Goal: Information Seeking & Learning: Learn about a topic

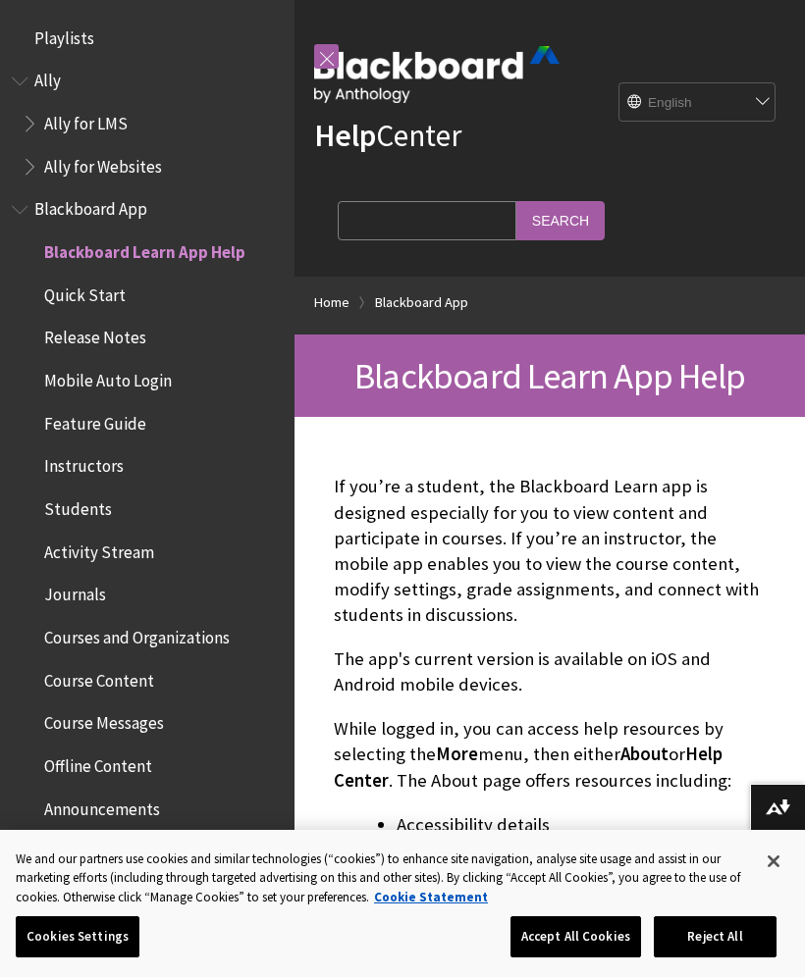
scroll to position [203, 0]
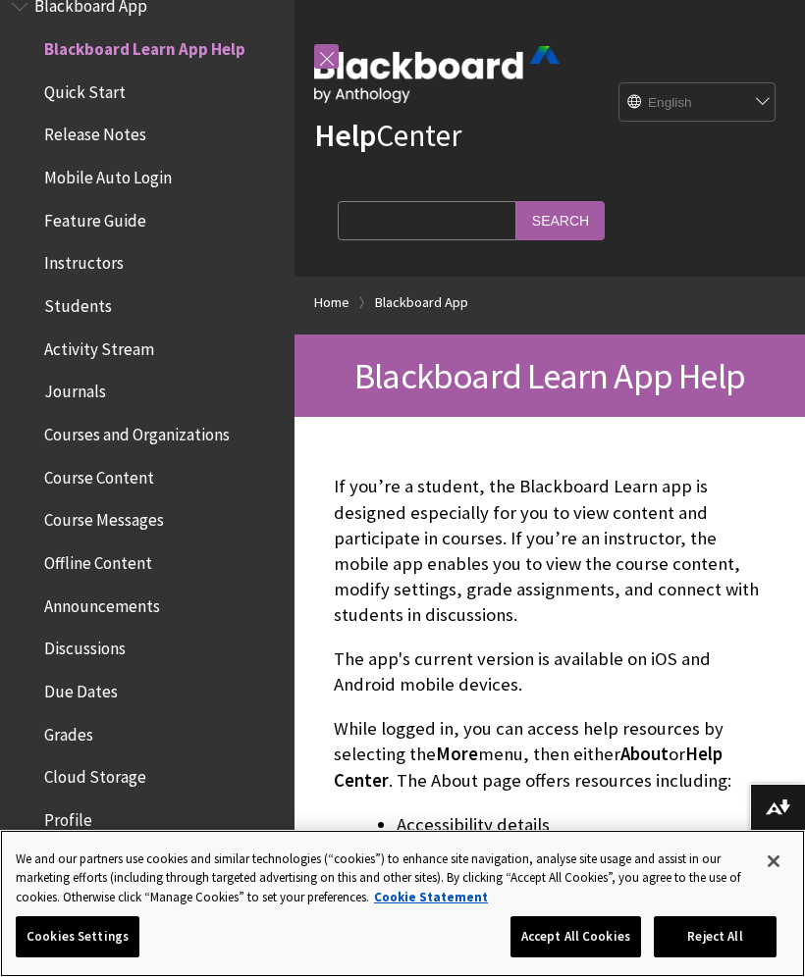
click at [596, 921] on button "Accept All Cookies" at bounding box center [575, 937] width 131 height 41
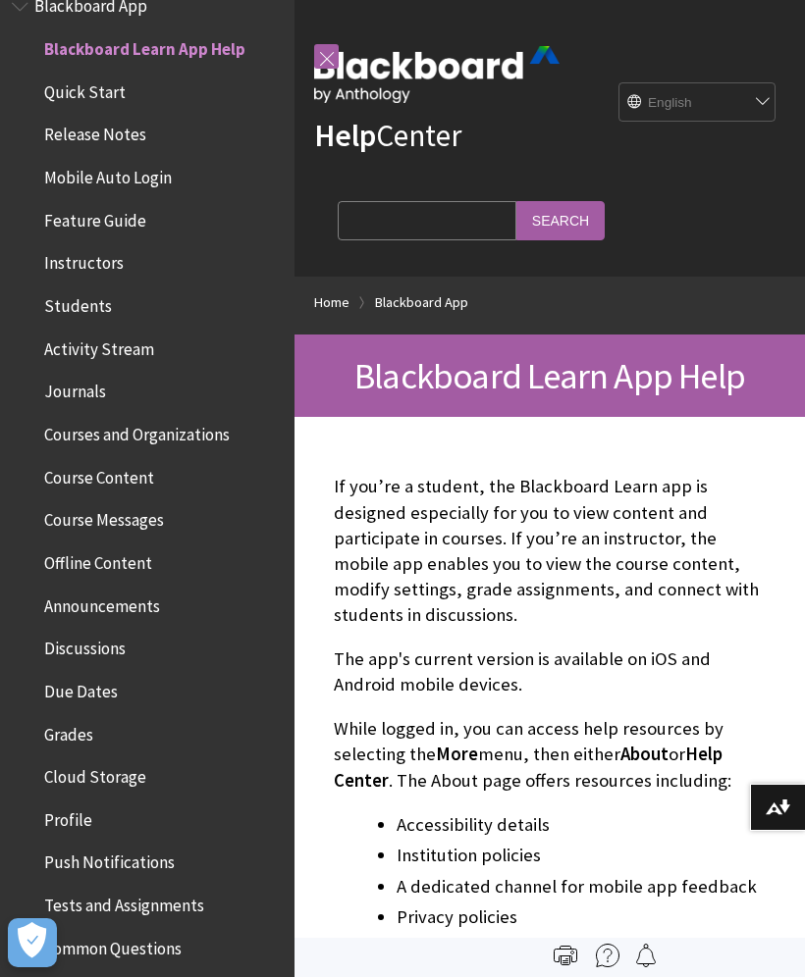
click at [181, 418] on span "Courses and Organizations" at bounding box center [136, 431] width 185 height 26
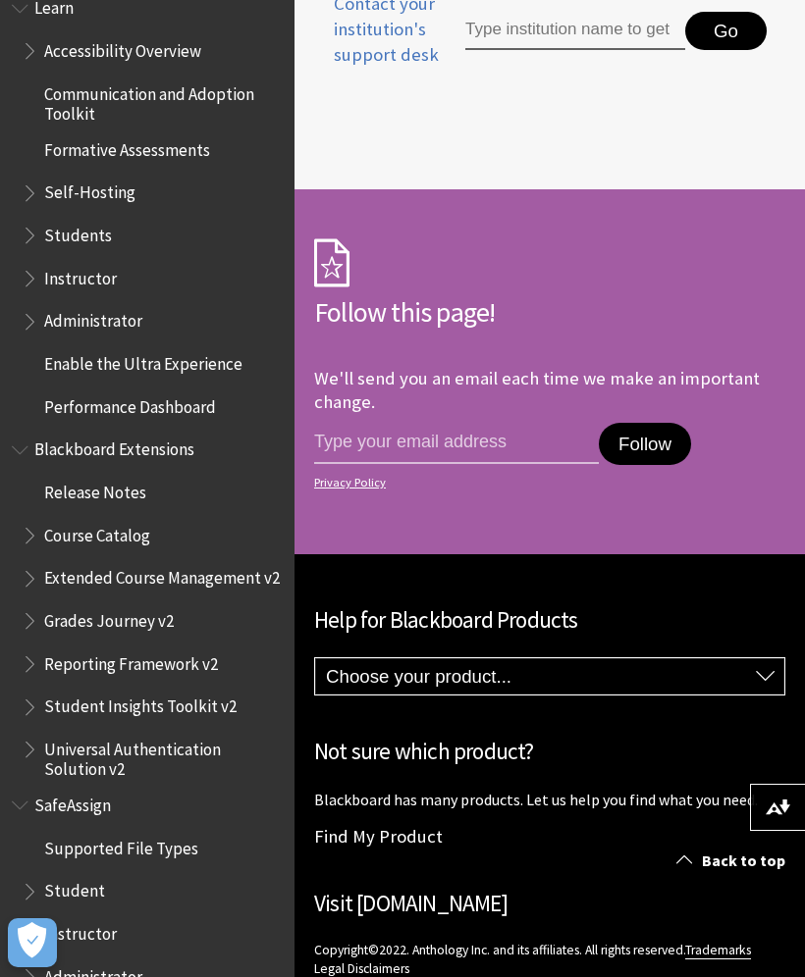
scroll to position [1699, 0]
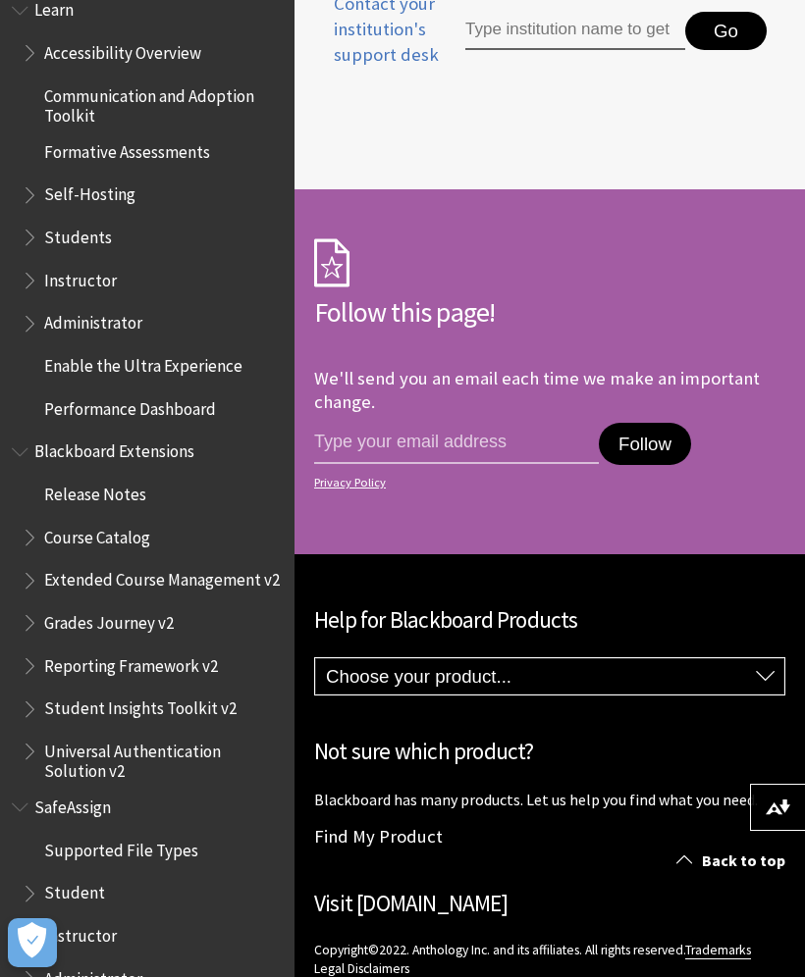
click at [46, 834] on span "Supported File Types" at bounding box center [121, 847] width 154 height 26
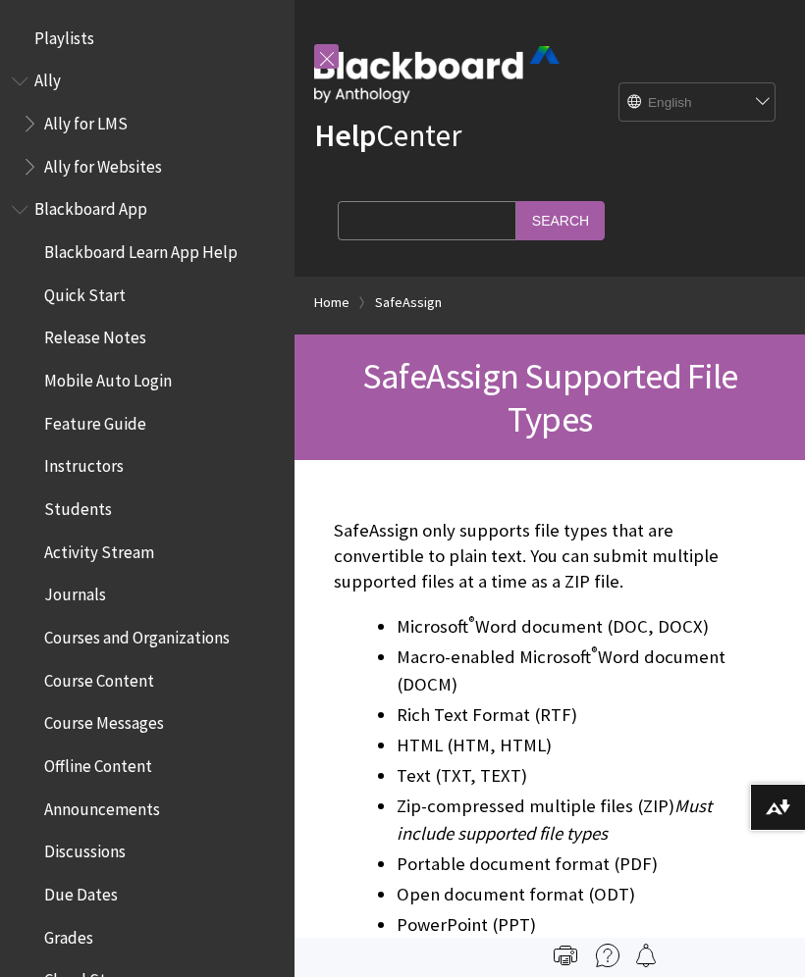
scroll to position [1699, 0]
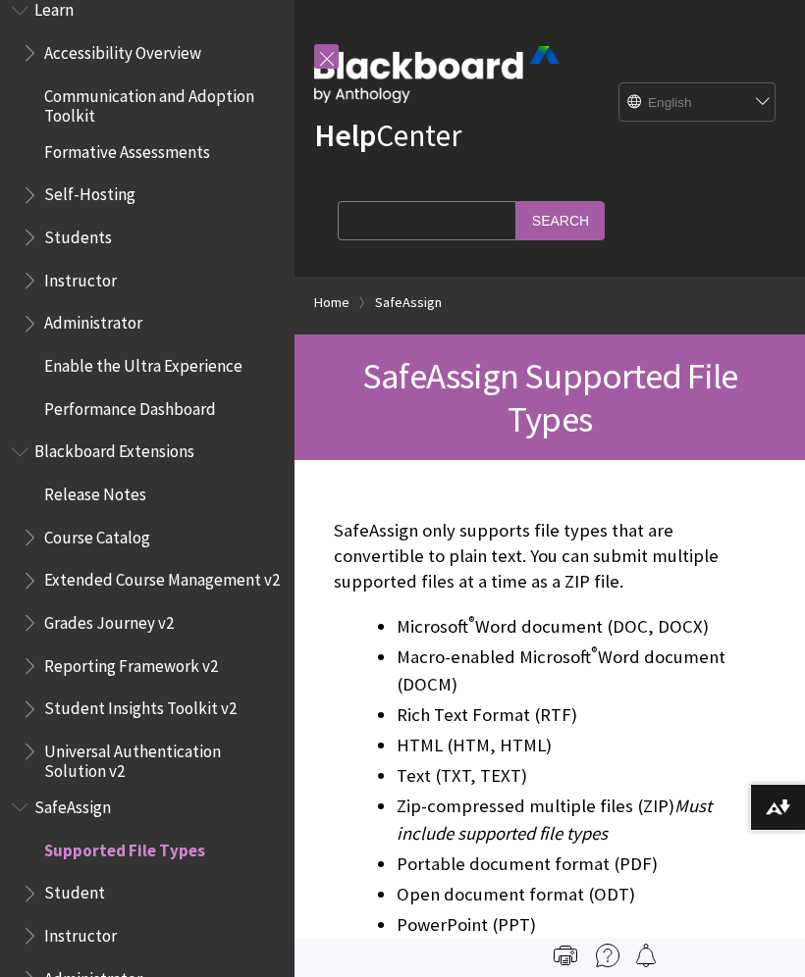
click at [360, 237] on input "Search Query" at bounding box center [427, 220] width 179 height 38
type input "Online class"
click at [516, 220] on input "Search" at bounding box center [560, 220] width 88 height 38
click at [516, 231] on input "Search" at bounding box center [560, 220] width 88 height 38
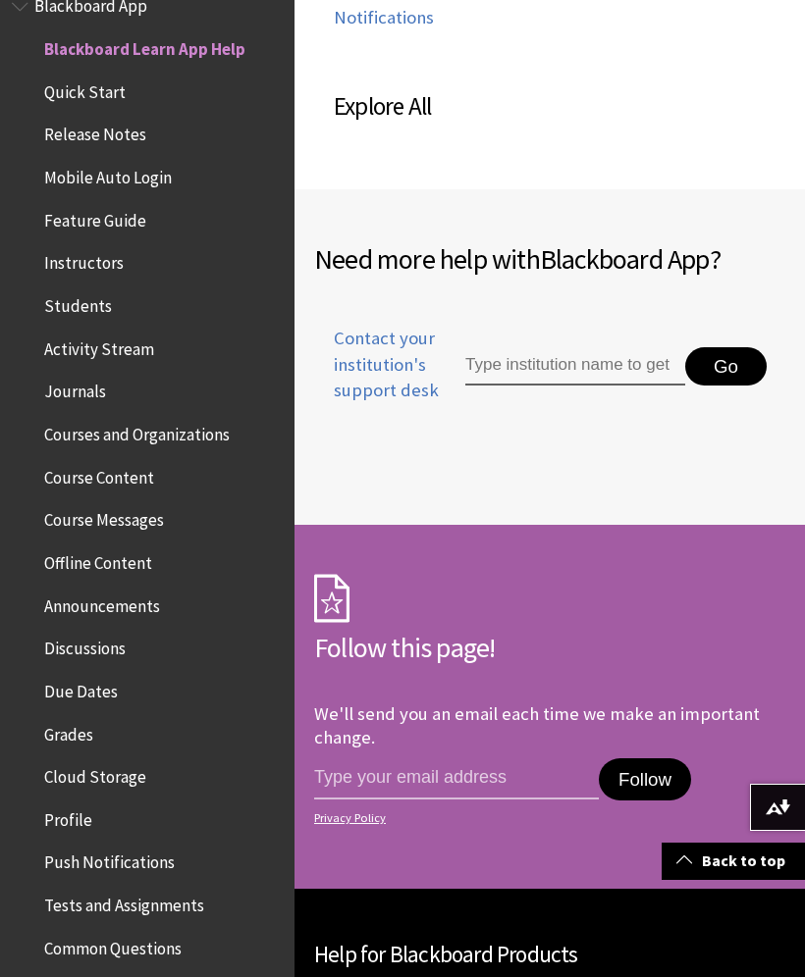
scroll to position [1452, 0]
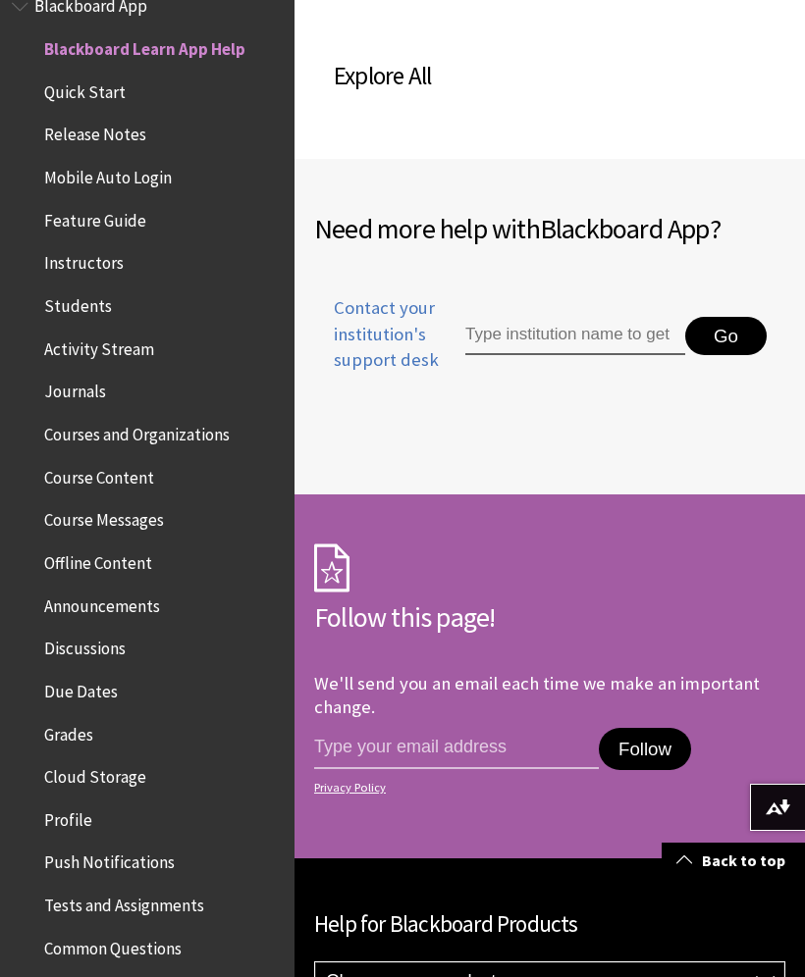
click at [408, 321] on span "Contact your institution's support desk" at bounding box center [388, 334] width 149 height 78
